Goal: Transaction & Acquisition: Purchase product/service

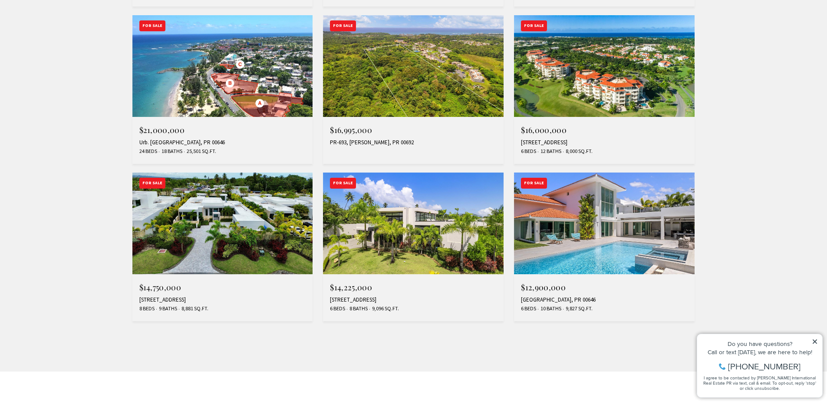
scroll to position [695, 0]
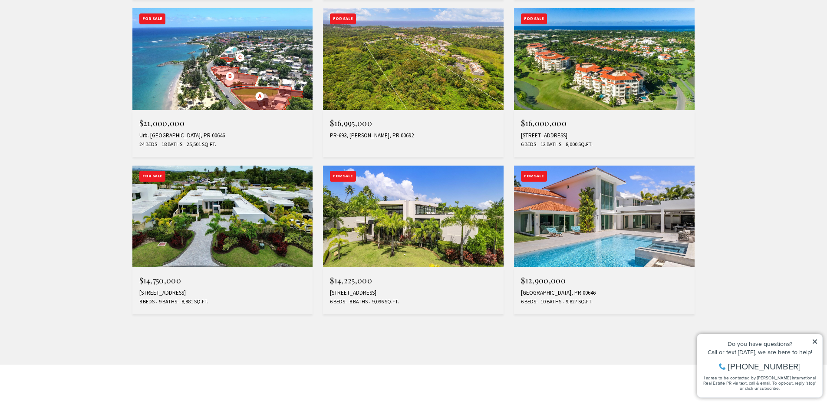
click at [599, 215] on img at bounding box center [604, 216] width 181 height 102
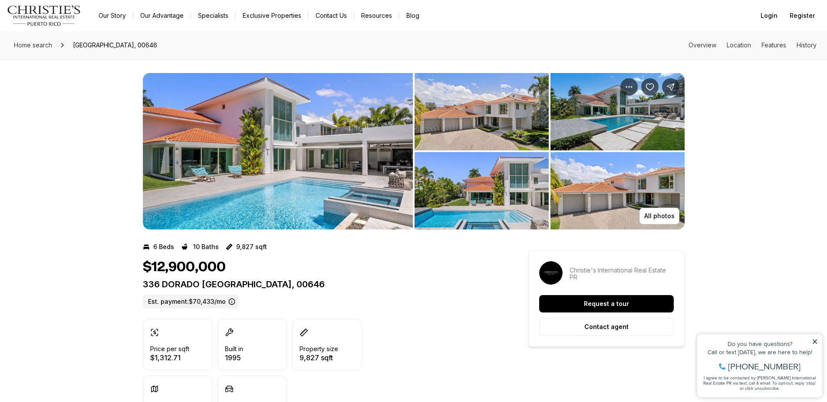
click at [371, 193] on img "View image gallery" at bounding box center [278, 151] width 270 height 156
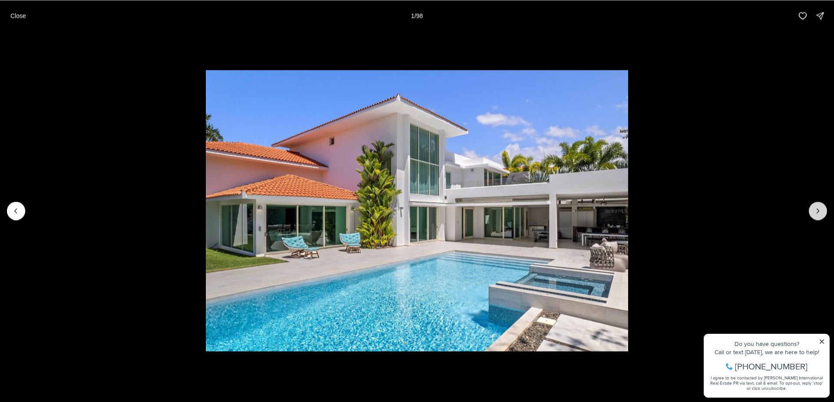
click at [815, 210] on icon "Next slide" at bounding box center [817, 210] width 9 height 9
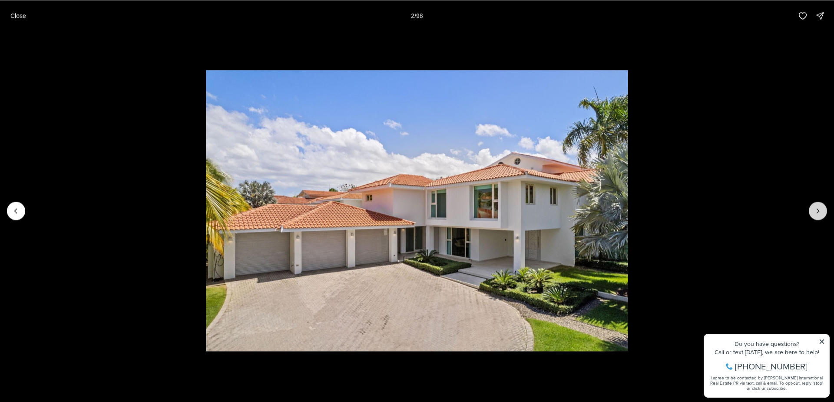
click at [815, 210] on icon "Next slide" at bounding box center [817, 210] width 9 height 9
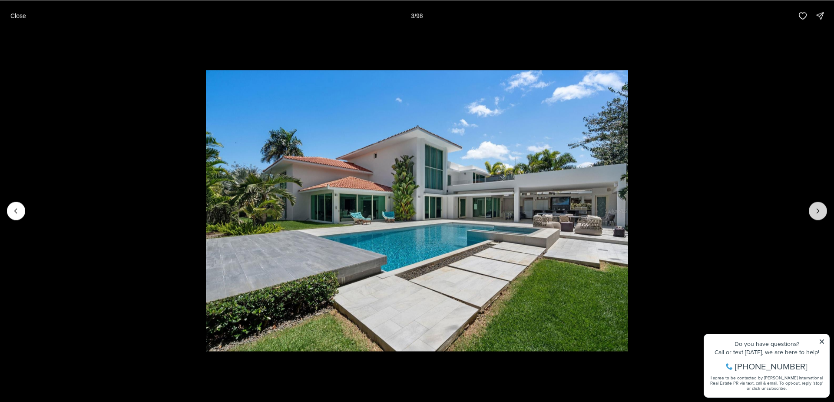
click at [814, 210] on icon "Next slide" at bounding box center [817, 210] width 9 height 9
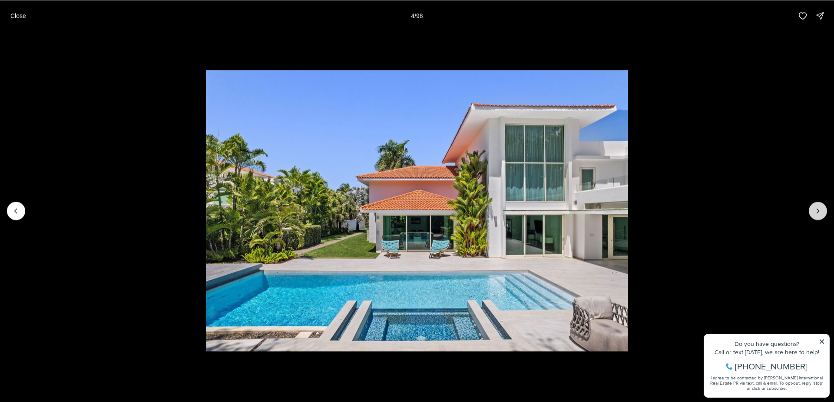
click at [814, 210] on icon "Next slide" at bounding box center [817, 210] width 9 height 9
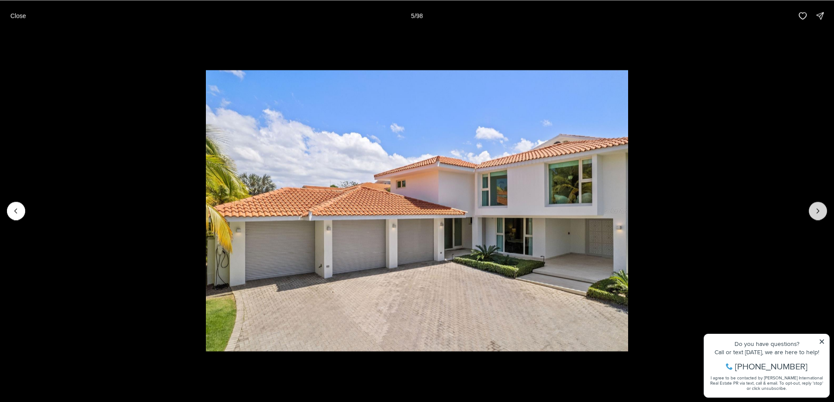
click at [814, 210] on icon "Next slide" at bounding box center [817, 210] width 9 height 9
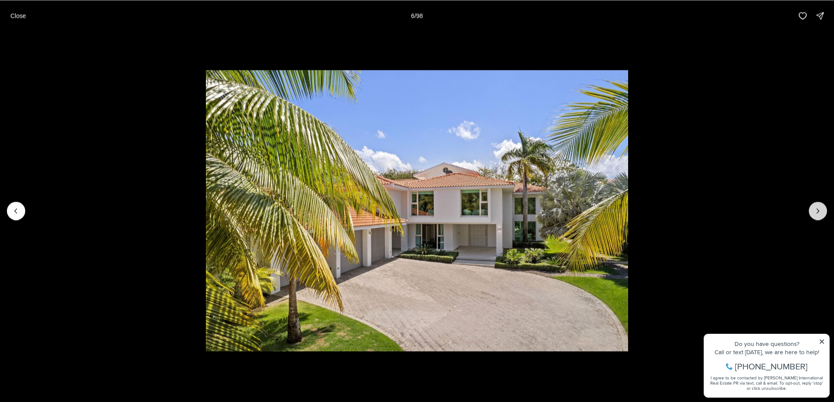
click at [814, 210] on icon "Next slide" at bounding box center [817, 210] width 9 height 9
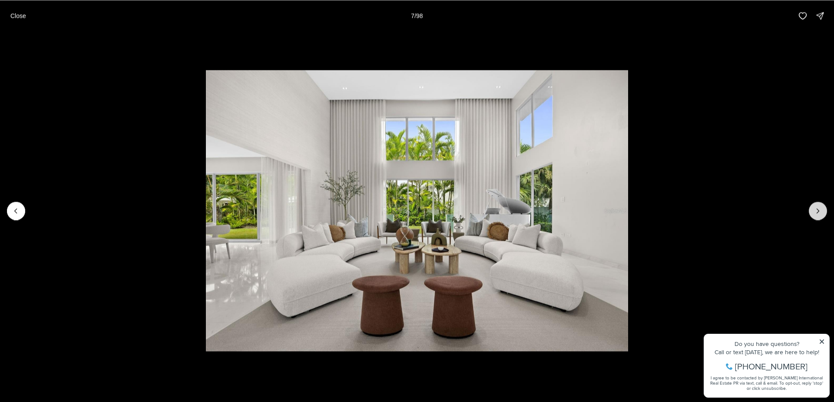
click at [814, 210] on icon "Next slide" at bounding box center [817, 210] width 9 height 9
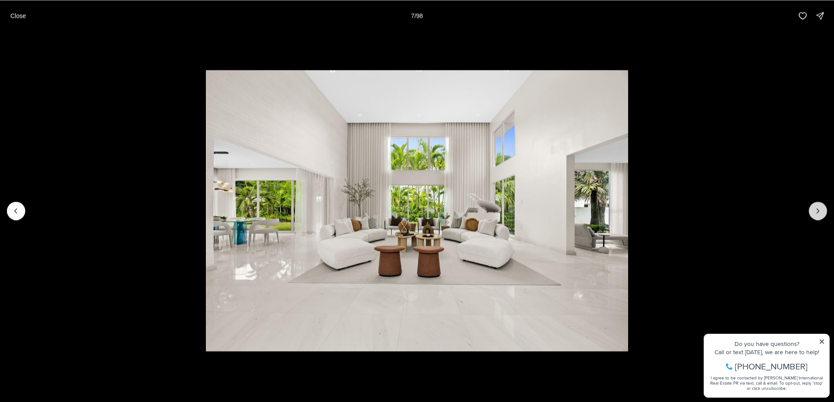
click at [814, 210] on icon "Next slide" at bounding box center [817, 210] width 9 height 9
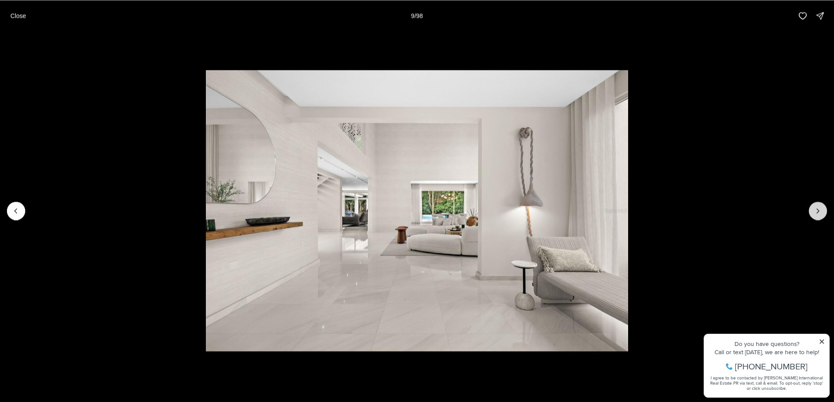
click at [814, 210] on icon "Next slide" at bounding box center [817, 210] width 9 height 9
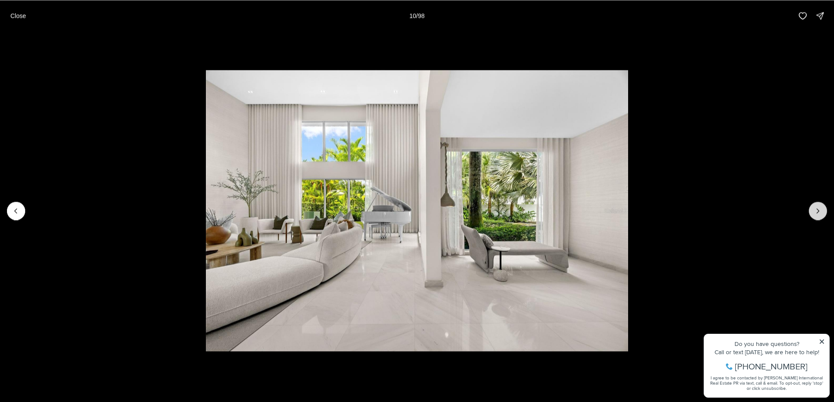
click at [814, 210] on icon "Next slide" at bounding box center [817, 210] width 9 height 9
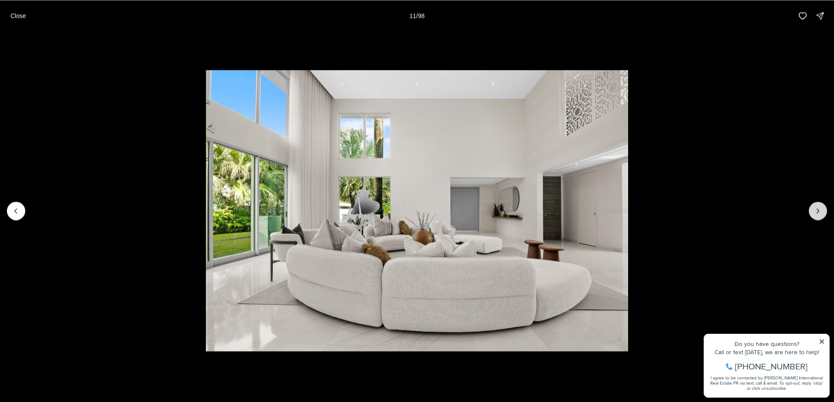
click at [814, 210] on icon "Next slide" at bounding box center [817, 210] width 9 height 9
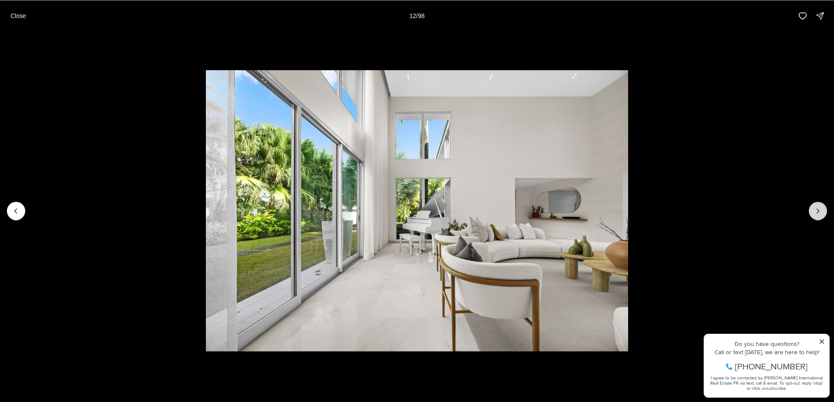
click at [814, 210] on icon "Next slide" at bounding box center [817, 210] width 9 height 9
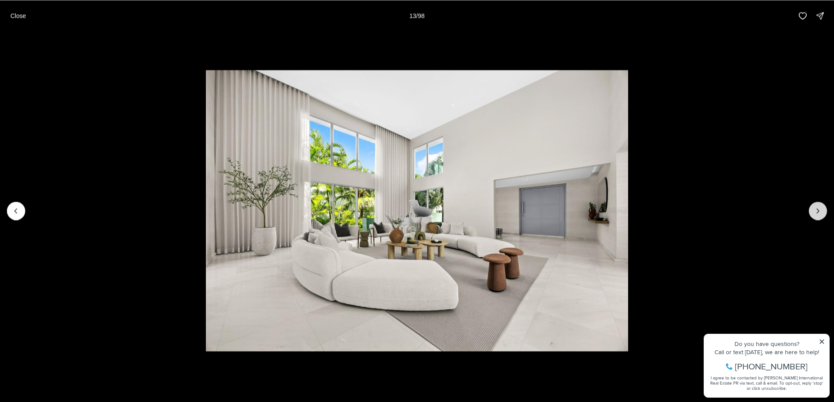
click at [813, 210] on icon "Next slide" at bounding box center [817, 210] width 9 height 9
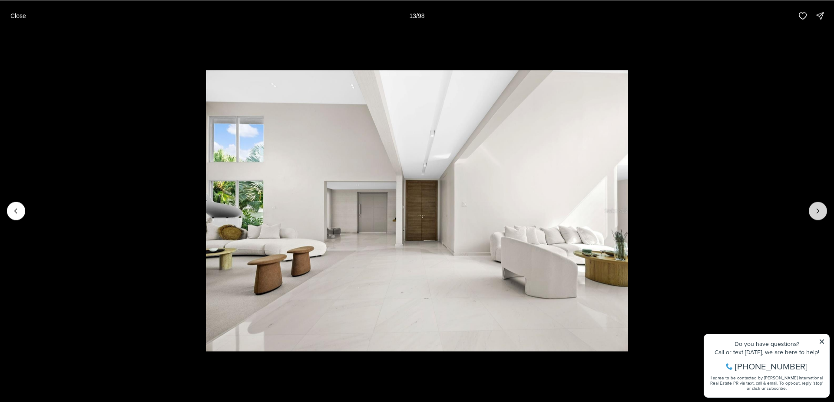
click at [813, 210] on icon "Next slide" at bounding box center [817, 210] width 9 height 9
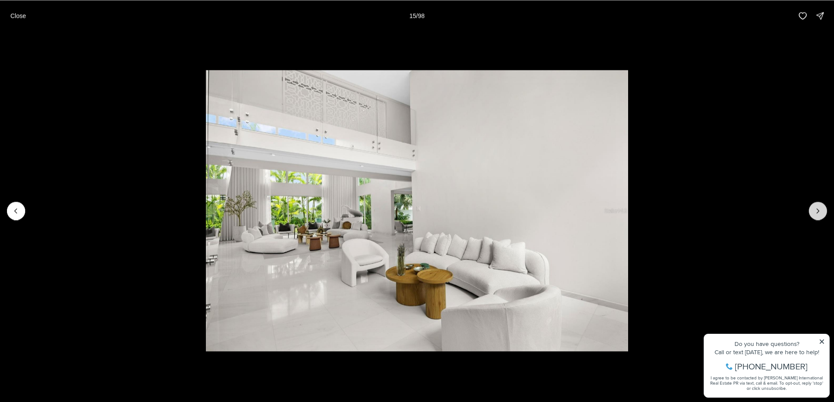
click at [813, 210] on icon "Next slide" at bounding box center [817, 210] width 9 height 9
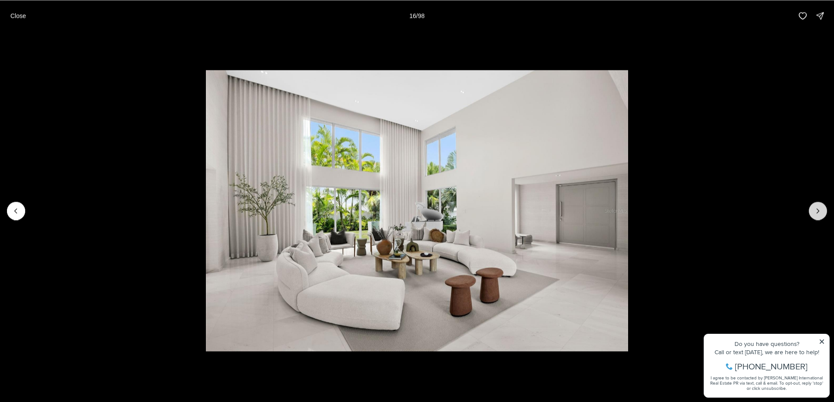
click at [813, 210] on icon "Next slide" at bounding box center [817, 210] width 9 height 9
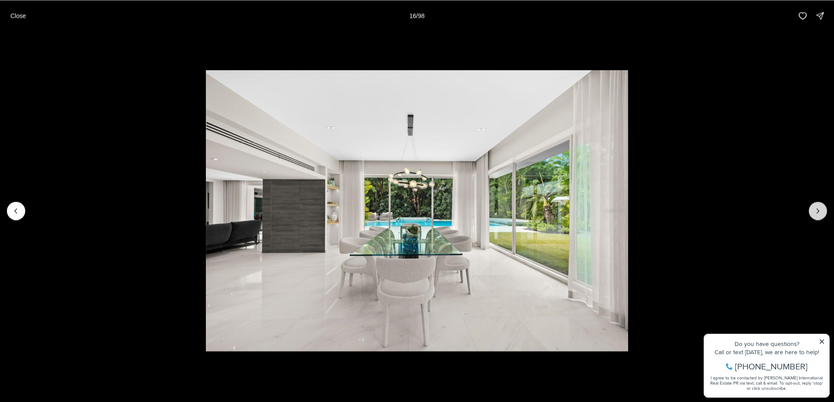
click at [813, 210] on icon "Next slide" at bounding box center [817, 210] width 9 height 9
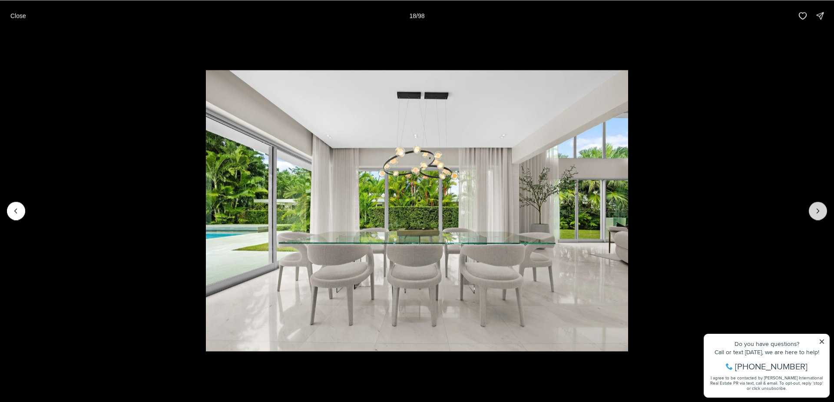
click at [813, 210] on icon "Next slide" at bounding box center [817, 210] width 9 height 9
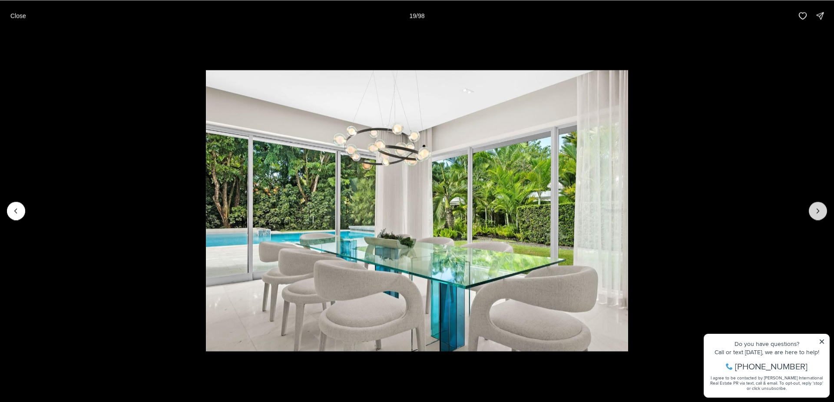
click at [813, 210] on icon "Next slide" at bounding box center [817, 210] width 9 height 9
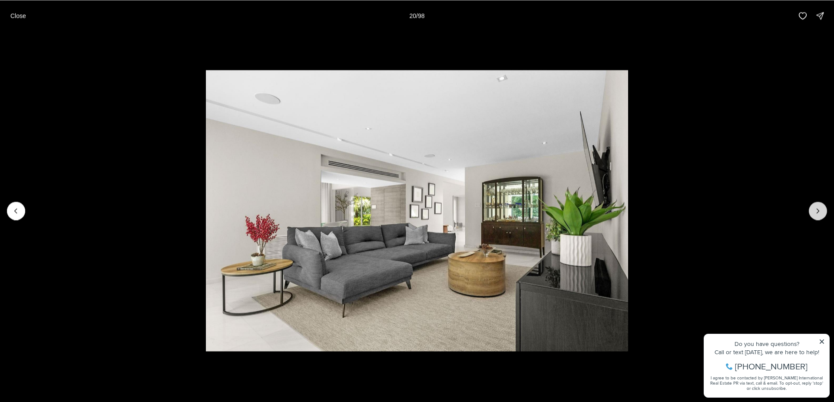
click at [813, 210] on icon "Next slide" at bounding box center [817, 210] width 9 height 9
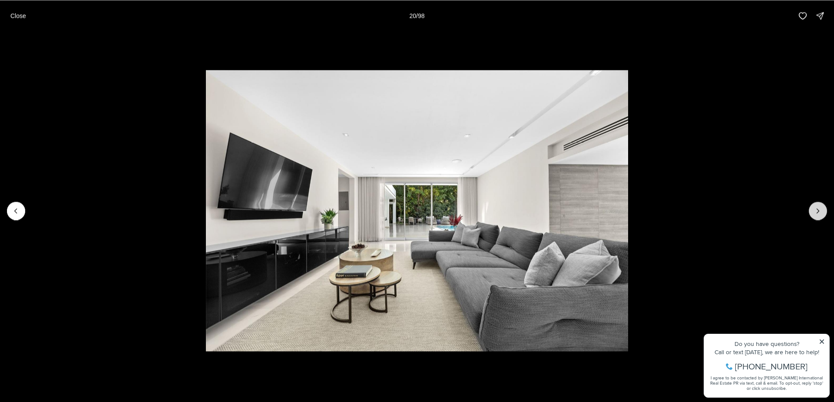
click at [813, 210] on icon "Next slide" at bounding box center [817, 210] width 9 height 9
